Goal: Use online tool/utility: Utilize a website feature to perform a specific function

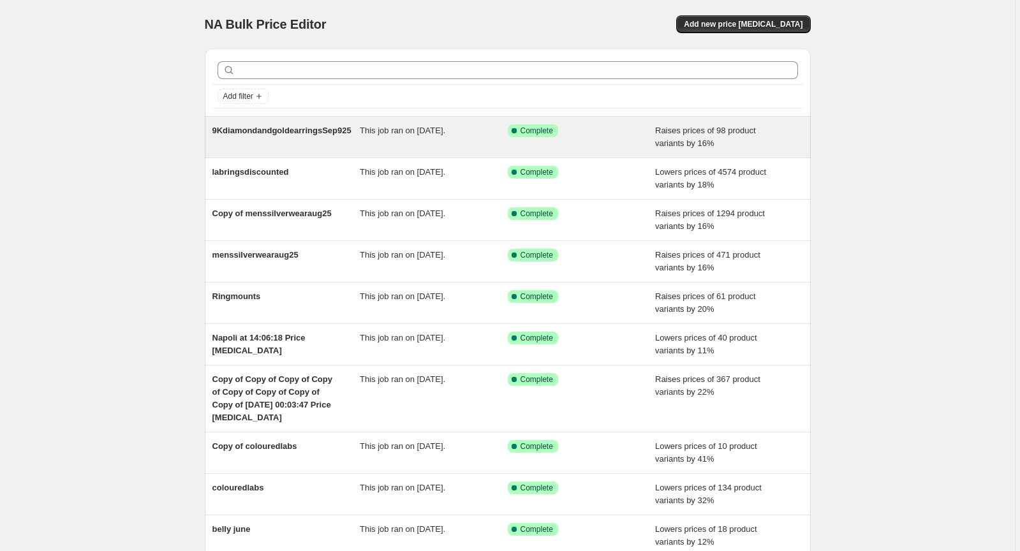
click at [657, 135] on span "Raises prices of 98 product variants by 16%" at bounding box center [705, 137] width 101 height 22
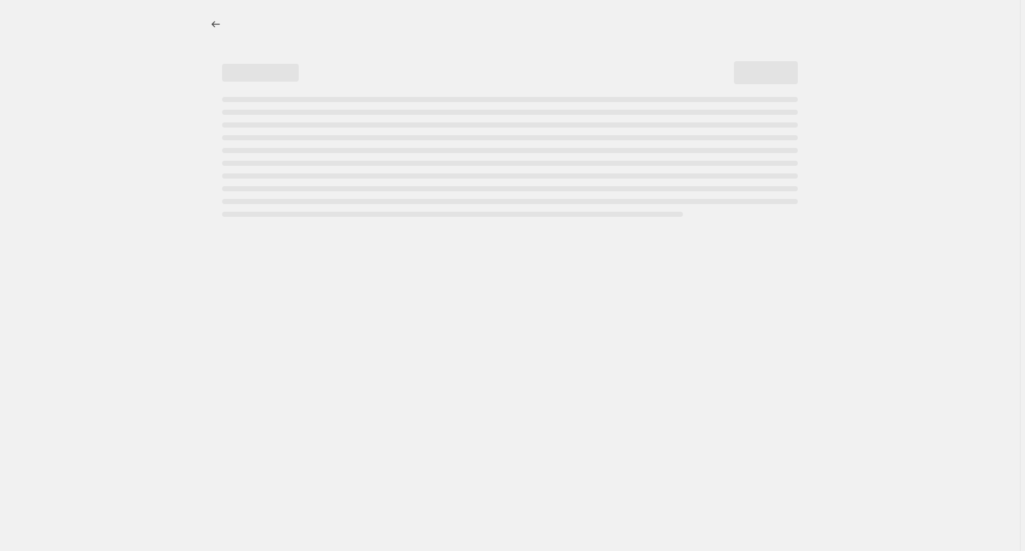
select select "percentage"
select select "remove"
select select "collection"
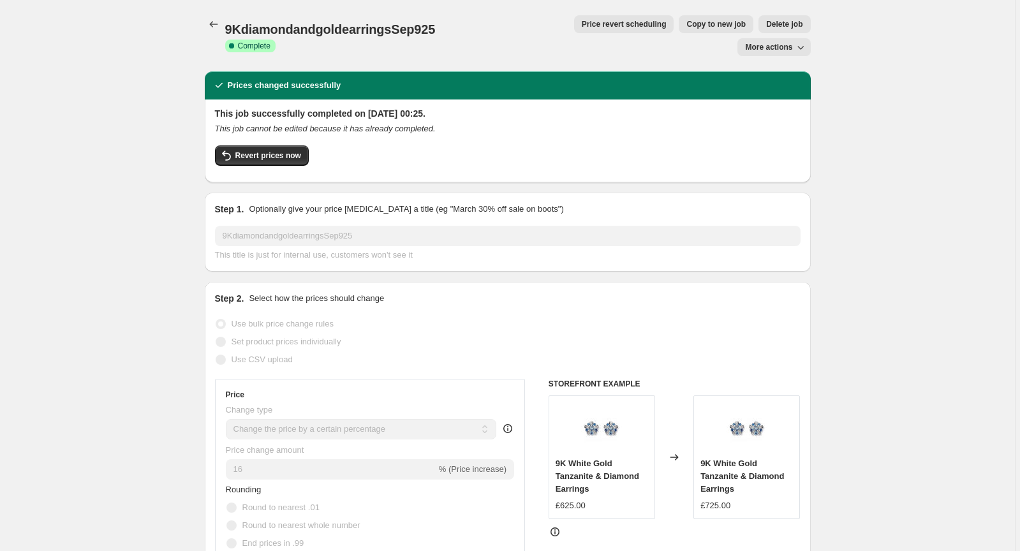
click at [759, 42] on span "More actions" at bounding box center [768, 47] width 47 height 10
click at [686, 26] on span "Copy to new job" at bounding box center [715, 24] width 59 height 10
select select "percentage"
select select "remove"
select select "collection"
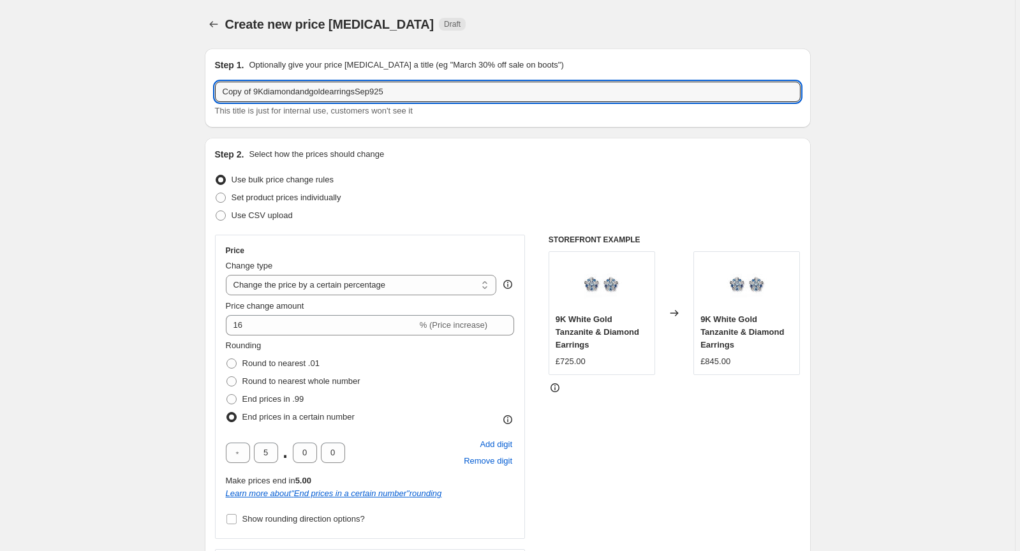
drag, startPoint x: 402, startPoint y: 91, endPoint x: 211, endPoint y: 93, distance: 191.4
click at [211, 93] on div "Step 1. Optionally give your price change job a title (eg "March 30% off sale o…" at bounding box center [508, 87] width 606 height 79
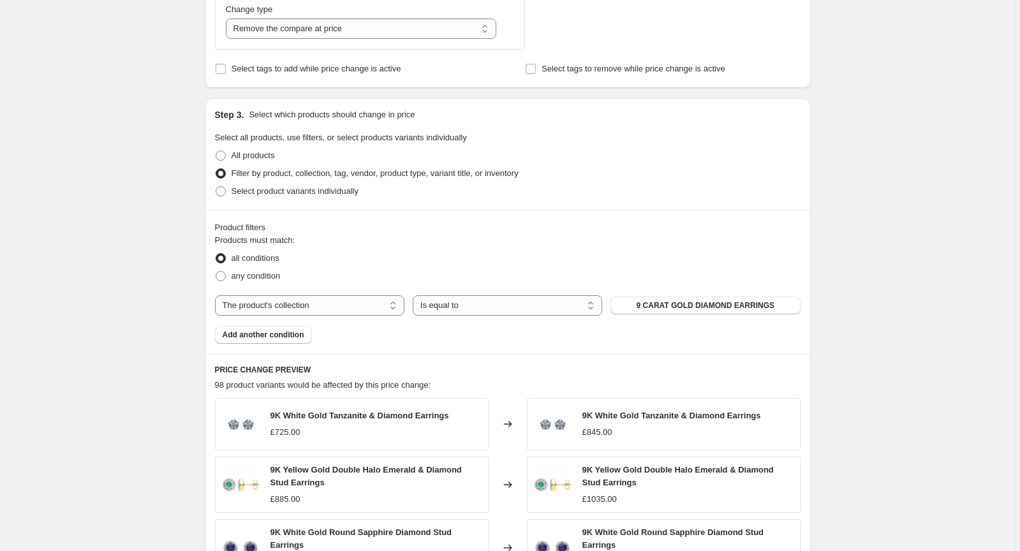
scroll to position [587, 0]
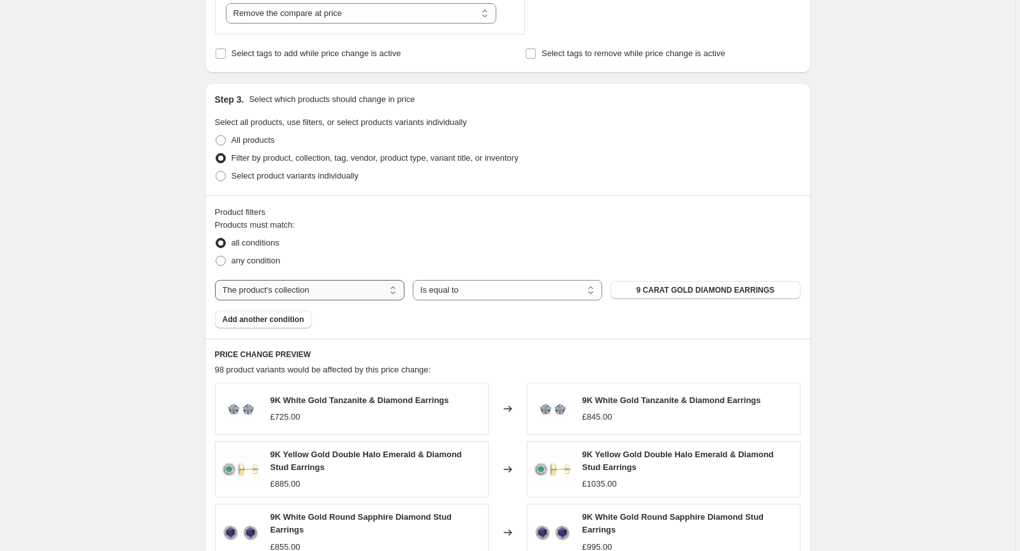
type input "silver bracelets"
click at [371, 292] on select "The product The product's collection The product's tag The product's vendor The…" at bounding box center [309, 290] width 189 height 20
click at [659, 288] on span "9 CARAT GOLD DIAMOND EARRINGS" at bounding box center [706, 290] width 138 height 10
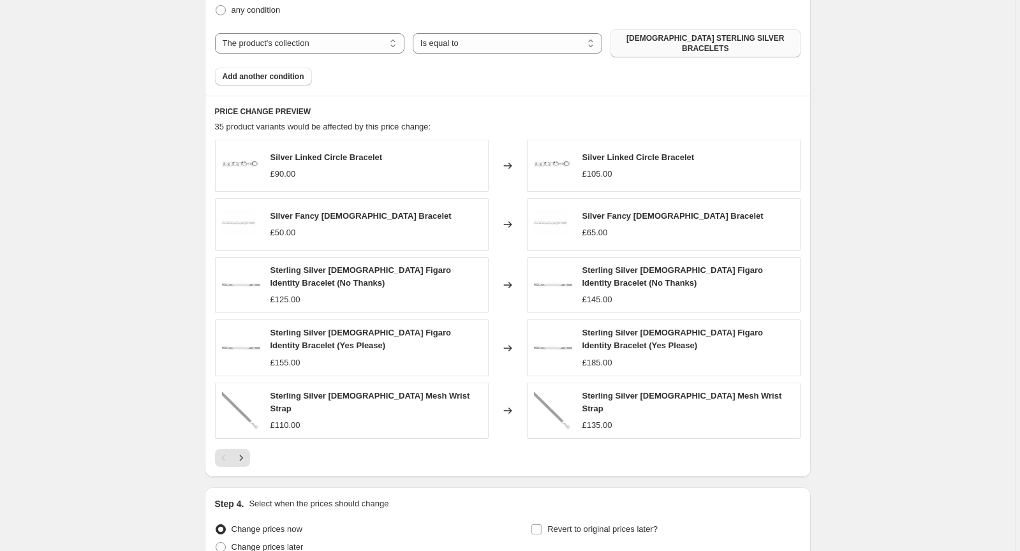
scroll to position [951, 0]
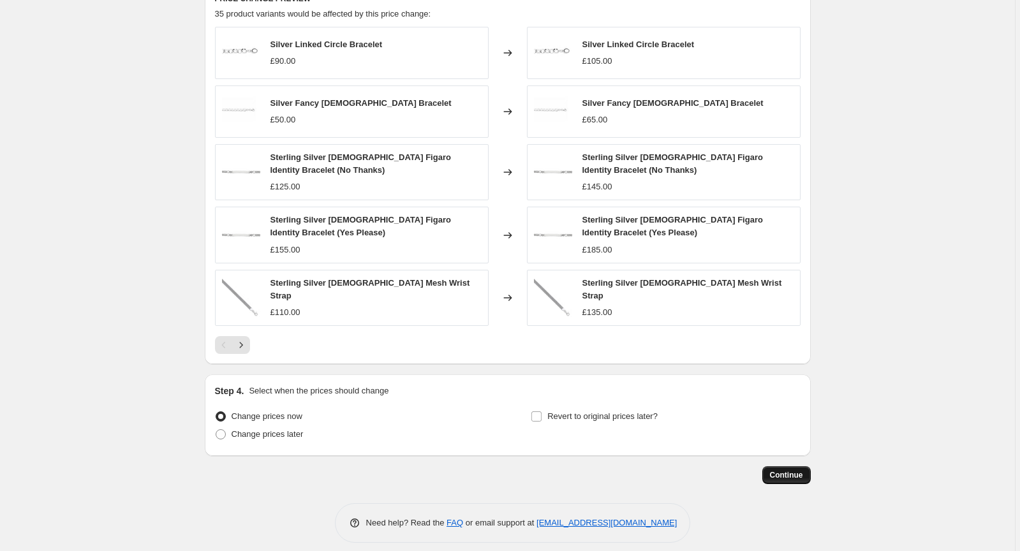
click at [787, 470] on span "Continue" at bounding box center [786, 475] width 33 height 10
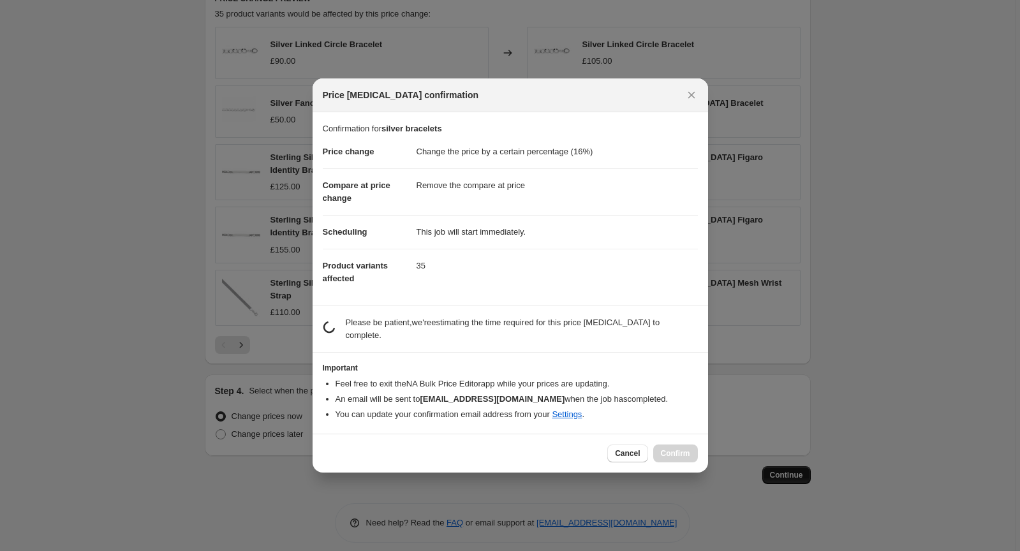
scroll to position [0, 0]
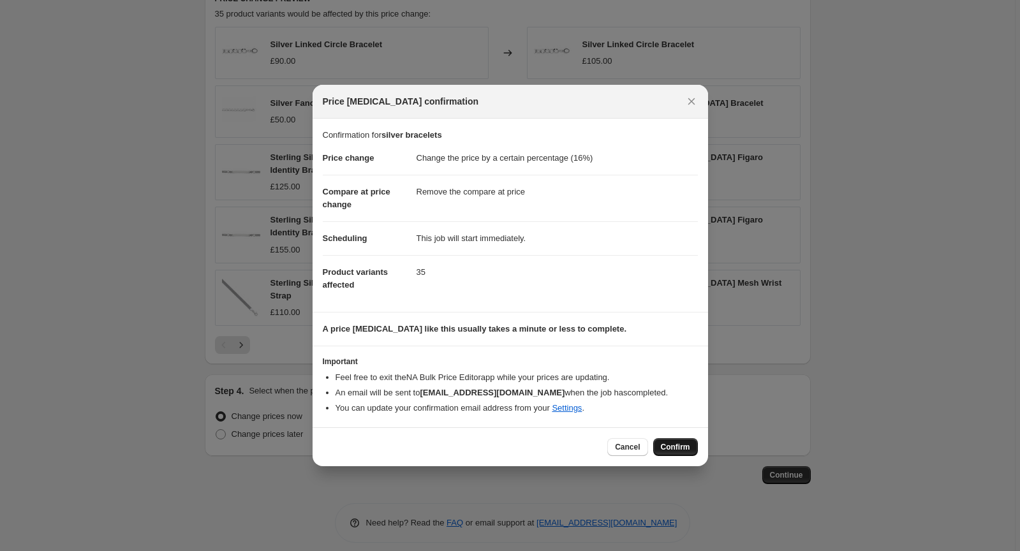
click at [670, 450] on span "Confirm" at bounding box center [675, 447] width 29 height 10
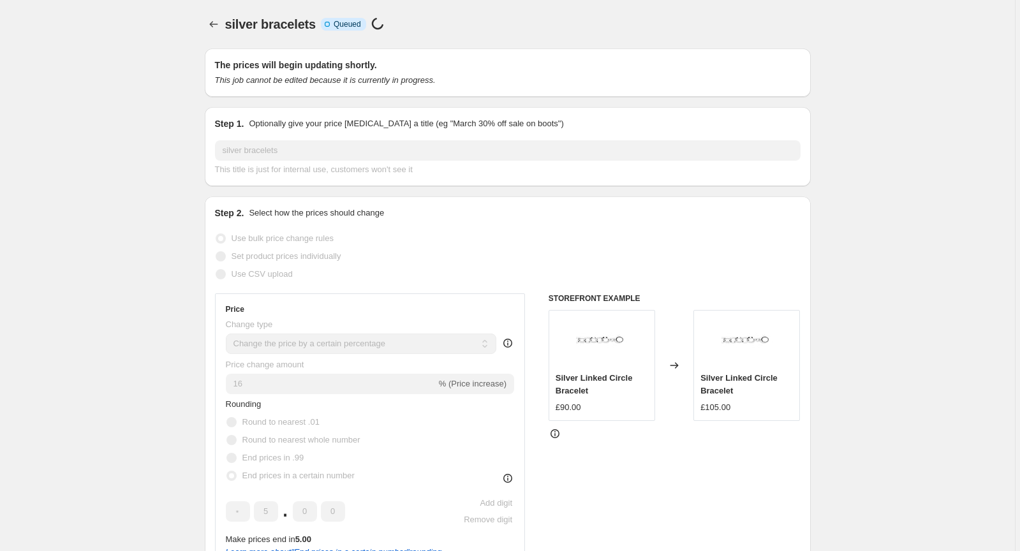
scroll to position [951, 0]
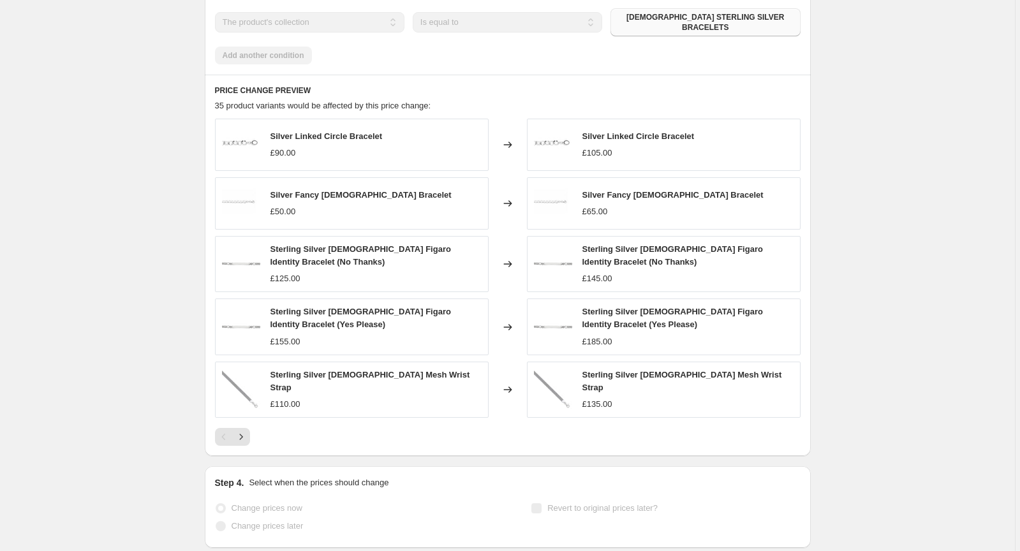
select select "percentage"
select select "remove"
select select "collection"
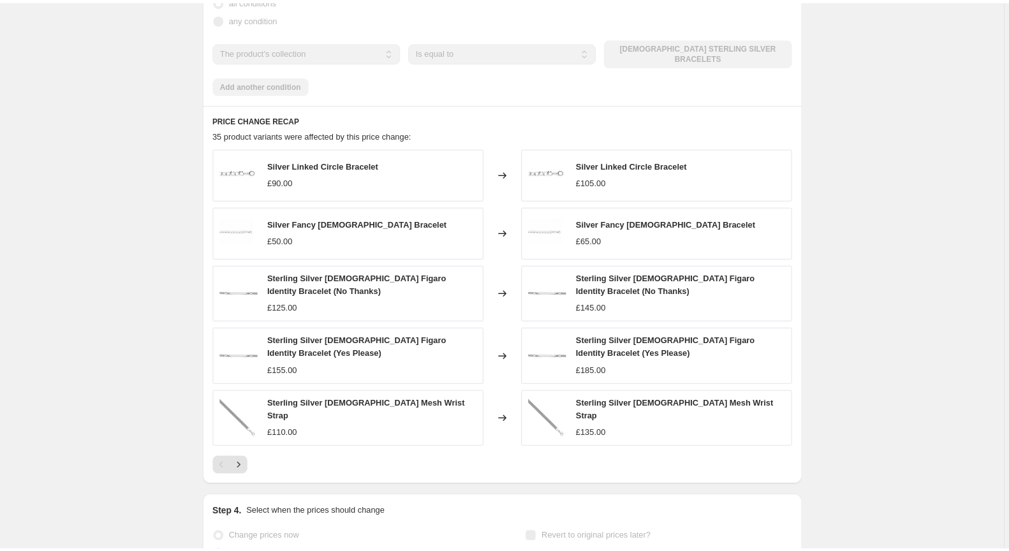
scroll to position [0, 0]
